Goal: Find specific page/section: Find specific page/section

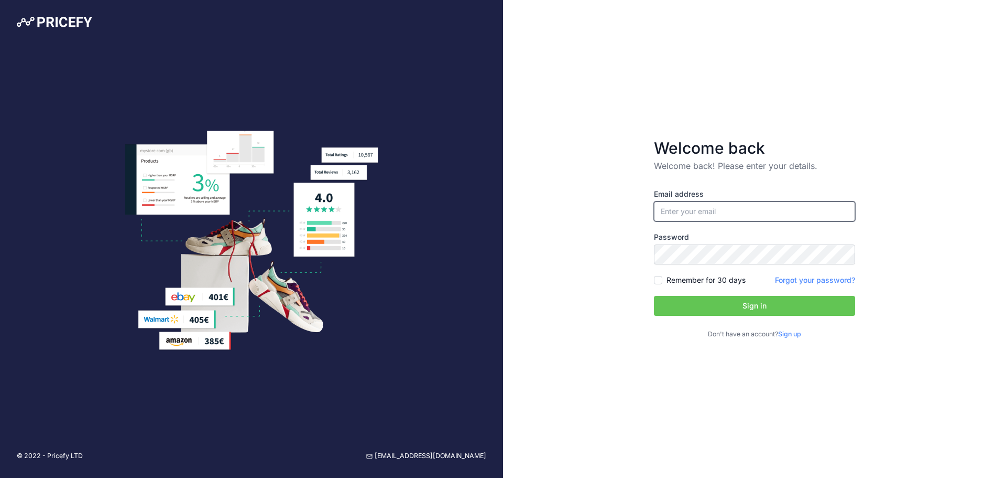
type input "[EMAIL_ADDRESS][DOMAIN_NAME]"
click at [727, 300] on button "Sign in" at bounding box center [754, 306] width 201 height 20
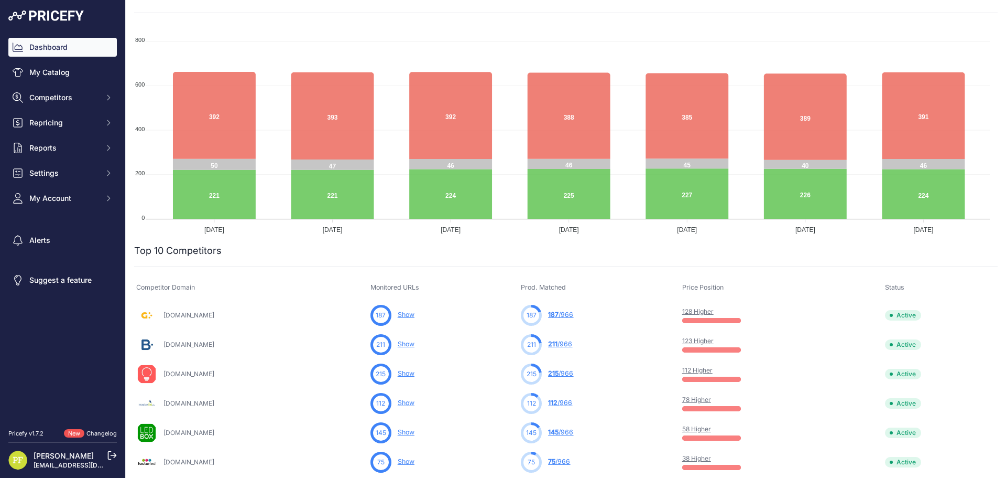
scroll to position [105, 0]
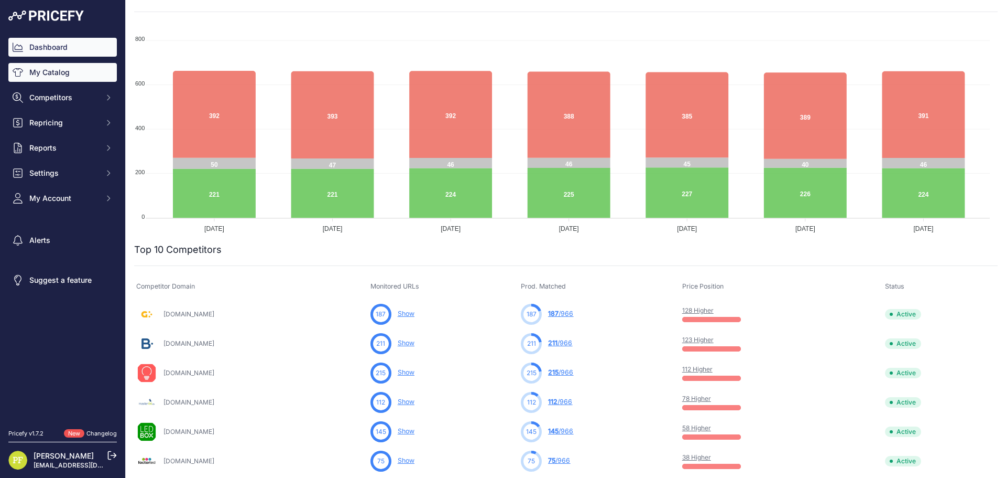
click at [66, 77] on link "My Catalog" at bounding box center [62, 72] width 109 height 19
